Goal: Task Accomplishment & Management: Complete application form

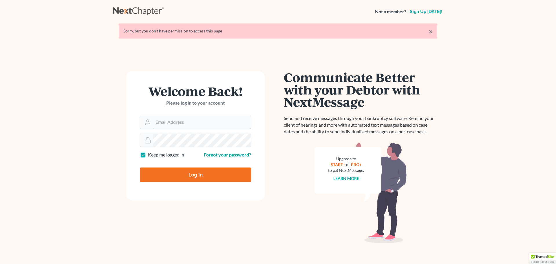
type input "[PERSON_NAME][EMAIL_ADDRESS][DOMAIN_NAME]"
click at [188, 179] on input "Log In" at bounding box center [195, 174] width 111 height 14
type input "Thinking..."
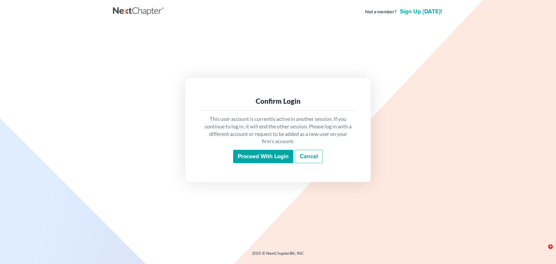
click at [252, 153] on input "Proceed with login" at bounding box center [263, 156] width 60 height 13
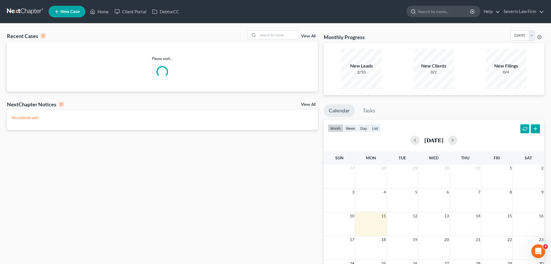
click at [427, 14] on input "search" at bounding box center [444, 11] width 53 height 11
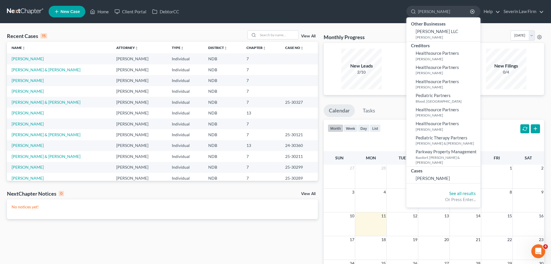
type input "parmer"
click at [334, 27] on div "Recent Cases 15 View All Name unfold_more expand_more expand_less Attorney unfo…" at bounding box center [275, 173] width 551 height 300
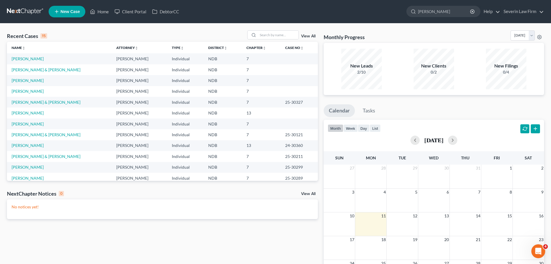
click at [64, 10] on span "New Case" at bounding box center [69, 12] width 19 height 4
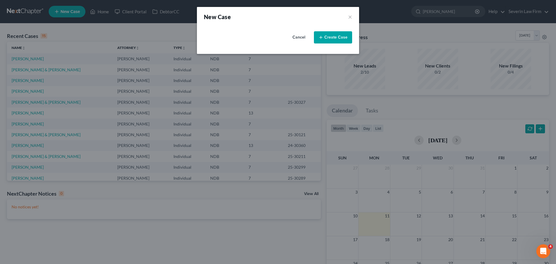
select select "60"
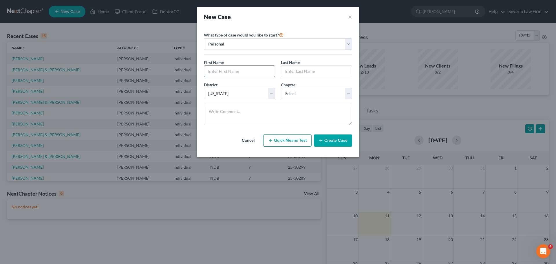
click at [226, 69] on input "text" at bounding box center [239, 71] width 71 height 11
type input "Jazmin"
type input "Parmer"
select select "0"
click at [332, 140] on button "Create Case" at bounding box center [333, 140] width 38 height 12
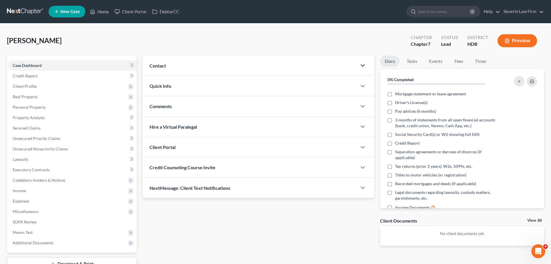
click at [361, 69] on icon "button" at bounding box center [362, 65] width 7 height 7
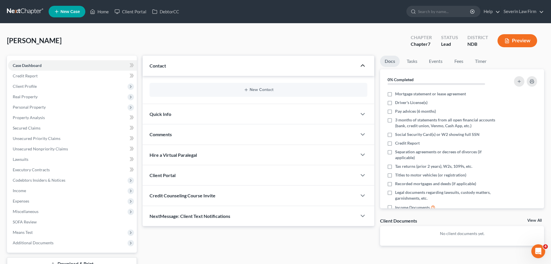
click at [248, 87] on div "New Contact" at bounding box center [259, 90] width 218 height 14
click at [248, 91] on icon "button" at bounding box center [246, 89] width 5 height 5
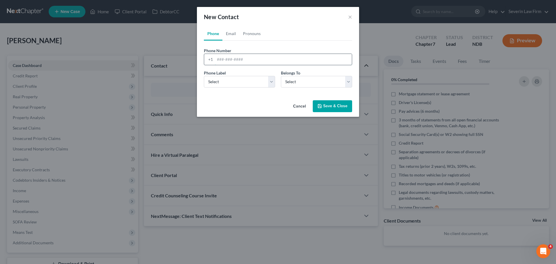
click at [225, 60] on input "tel" at bounding box center [283, 59] width 137 height 11
type input "715-680-8563"
click at [225, 85] on select "Select Mobile Home Work Other" at bounding box center [239, 82] width 71 height 12
select select "0"
click at [204, 76] on select "Select Mobile Home Work Other" at bounding box center [239, 82] width 71 height 12
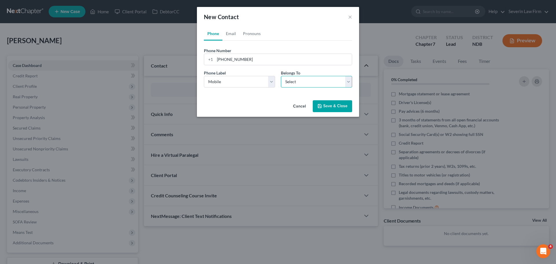
click at [300, 84] on select "Select Client Other" at bounding box center [316, 82] width 71 height 12
select select "0"
click at [281, 76] on select "Select Client Other" at bounding box center [316, 82] width 71 height 12
click at [230, 33] on link "Email" at bounding box center [230, 34] width 17 height 14
click at [230, 59] on input "email" at bounding box center [283, 59] width 137 height 11
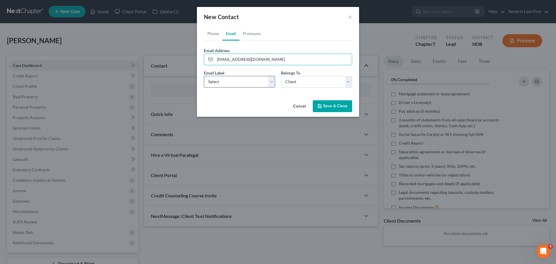
type input "jazminparmer12@gmail.com"
click at [245, 82] on select "Select Home Work Other" at bounding box center [239, 82] width 71 height 12
select select "0"
click at [204, 76] on select "Select Home Work Other" at bounding box center [239, 82] width 71 height 12
click at [322, 107] on icon "button" at bounding box center [319, 106] width 5 height 5
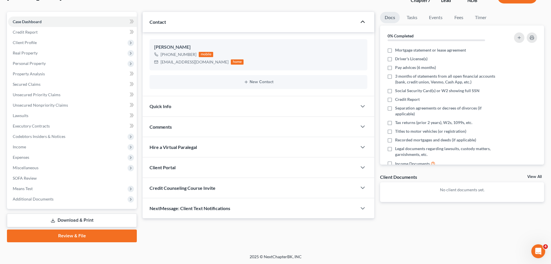
scroll to position [44, 0]
click at [362, 146] on icon "button" at bounding box center [362, 146] width 7 height 7
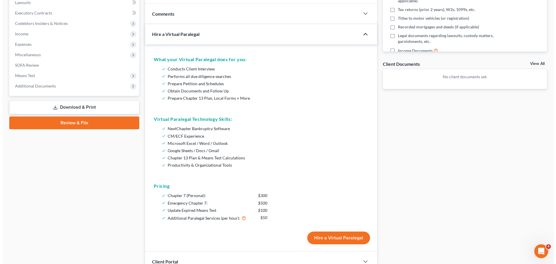
scroll to position [189, 0]
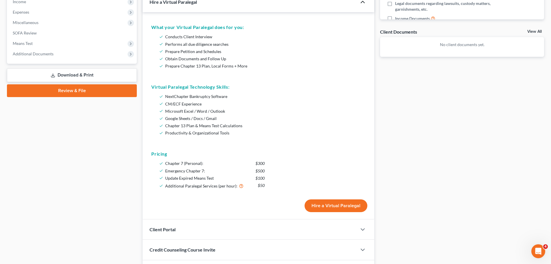
click at [336, 206] on button "Hire a Virtual Paralegal" at bounding box center [336, 205] width 63 height 13
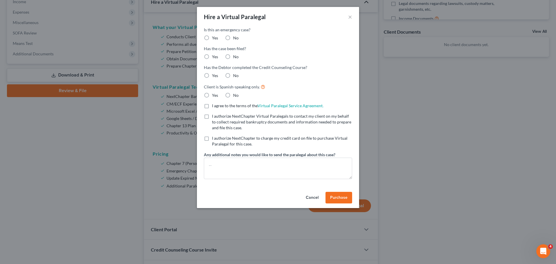
click at [233, 37] on label "No" at bounding box center [235, 38] width 5 height 6
click at [235, 37] on input "No" at bounding box center [237, 37] width 4 height 4
radio input "true"
click at [233, 56] on label "No" at bounding box center [235, 57] width 5 height 6
click at [235, 56] on input "No" at bounding box center [237, 56] width 4 height 4
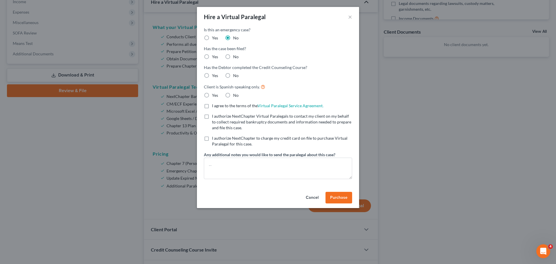
radio input "true"
click at [233, 75] on label "No" at bounding box center [235, 76] width 5 height 6
click at [235, 75] on input "No" at bounding box center [237, 75] width 4 height 4
radio input "true"
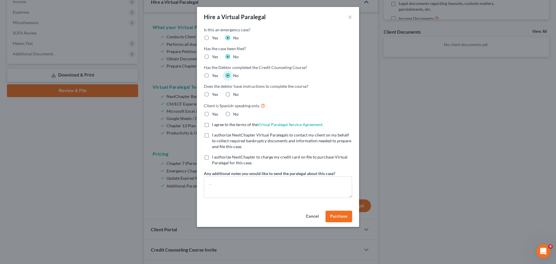
click at [233, 96] on label "No" at bounding box center [235, 94] width 5 height 6
click at [235, 95] on input "No" at bounding box center [237, 93] width 4 height 4
radio input "true"
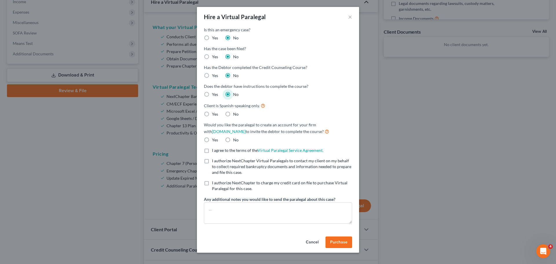
click at [233, 115] on label "No" at bounding box center [235, 114] width 5 height 6
click at [235, 115] on input "No" at bounding box center [237, 113] width 4 height 4
radio input "true"
click at [233, 137] on label "No" at bounding box center [235, 140] width 5 height 6
click at [235, 137] on input "No" at bounding box center [237, 139] width 4 height 4
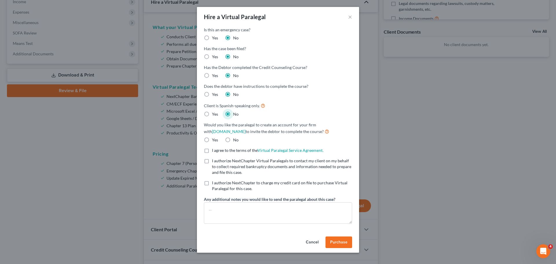
radio input "true"
click at [212, 152] on label "I agree to the terms of the Virtual Paralegal Service Agreement. (Updates have …" at bounding box center [267, 150] width 111 height 6
click at [214, 151] on input "I agree to the terms of the Virtual Paralegal Service Agreement. (Updates have …" at bounding box center [216, 149] width 4 height 4
checkbox input "true"
click at [212, 164] on label "I authorize NextChapter Virtual Paralegals to contact my client on my behalf to…" at bounding box center [282, 166] width 140 height 17
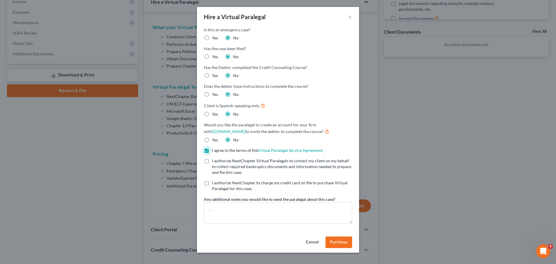
click at [214, 161] on input "I authorize NextChapter Virtual Paralegals to contact my client on my behalf to…" at bounding box center [216, 160] width 4 height 4
checkbox input "true"
click at [212, 183] on label "I authorize NextChapter to charge my credit card on file to purchase Virtual Pa…" at bounding box center [282, 186] width 140 height 12
click at [214, 183] on input "I authorize NextChapter to charge my credit card on file to purchase Virtual Pa…" at bounding box center [216, 182] width 4 height 4
checkbox input "true"
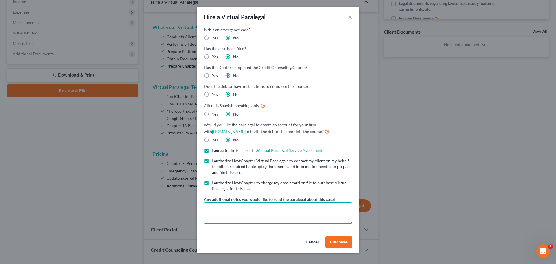
click at [211, 207] on textarea at bounding box center [278, 212] width 148 height 21
click at [236, 216] on textarea "Attn Shari Taylor Atty Fees =" at bounding box center [278, 212] width 148 height 21
type textarea "Attn Shari Taylor Atty Fees = 1700"
click at [338, 244] on span "Purchase" at bounding box center [338, 241] width 17 height 5
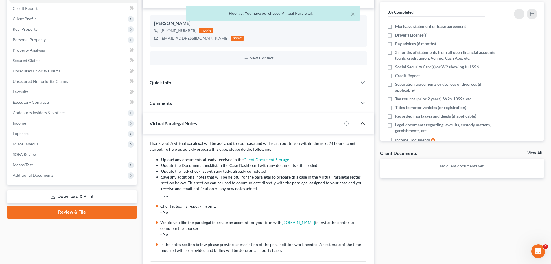
scroll to position [0, 0]
